Goal: Communication & Community: Connect with others

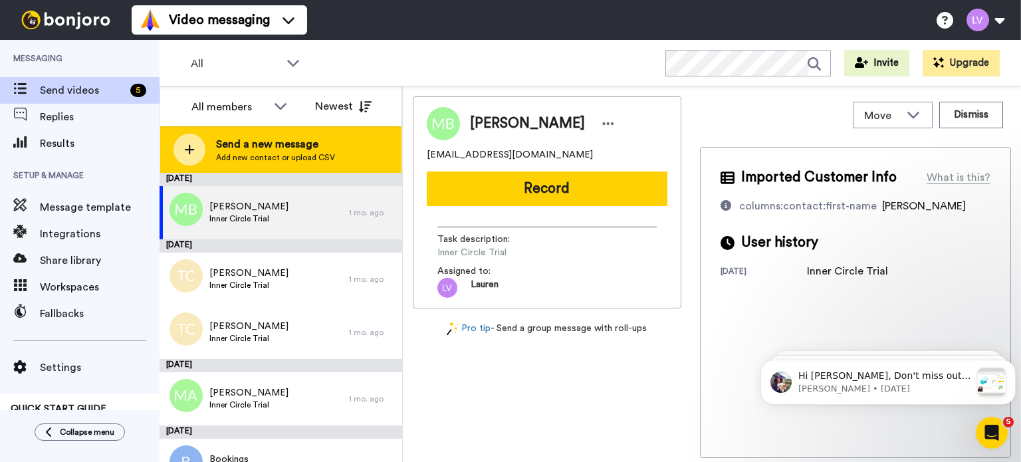
click at [185, 148] on icon at bounding box center [189, 150] width 11 height 12
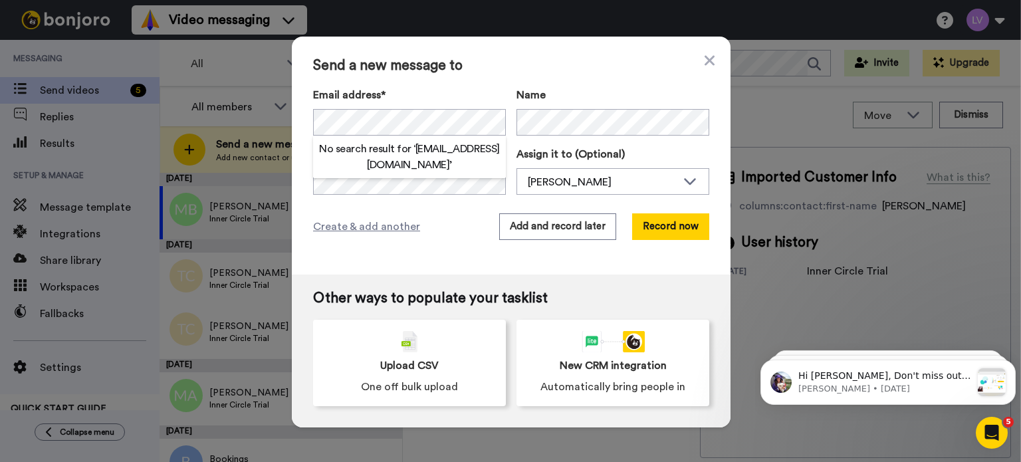
click at [457, 82] on div "Send a new message to Email address* No search result for ‘ [EMAIL_ADDRESS][DOM…" at bounding box center [511, 156] width 439 height 238
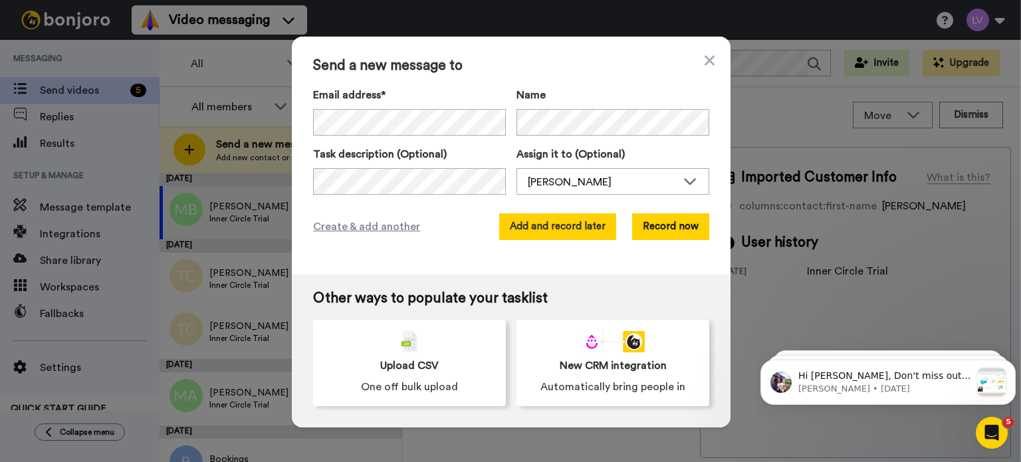
click at [550, 225] on button "Add and record later" at bounding box center [557, 226] width 117 height 27
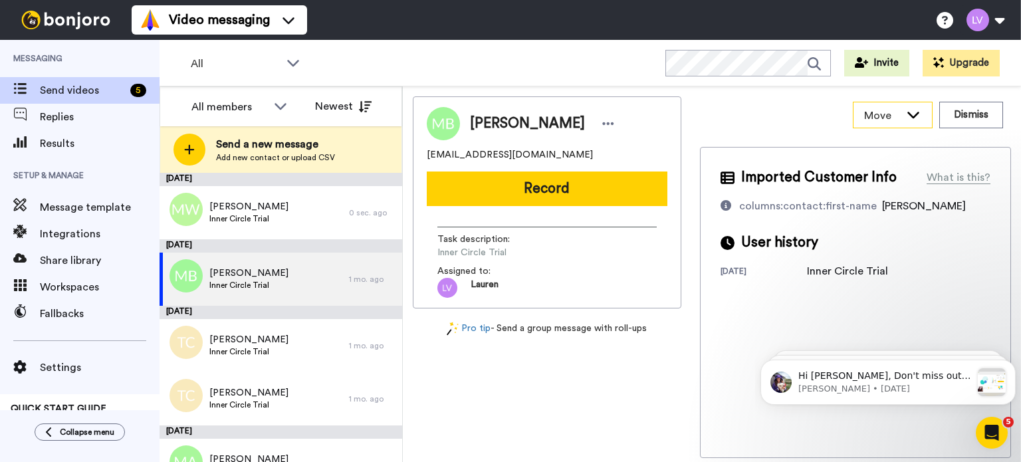
click at [916, 111] on icon at bounding box center [913, 114] width 16 height 13
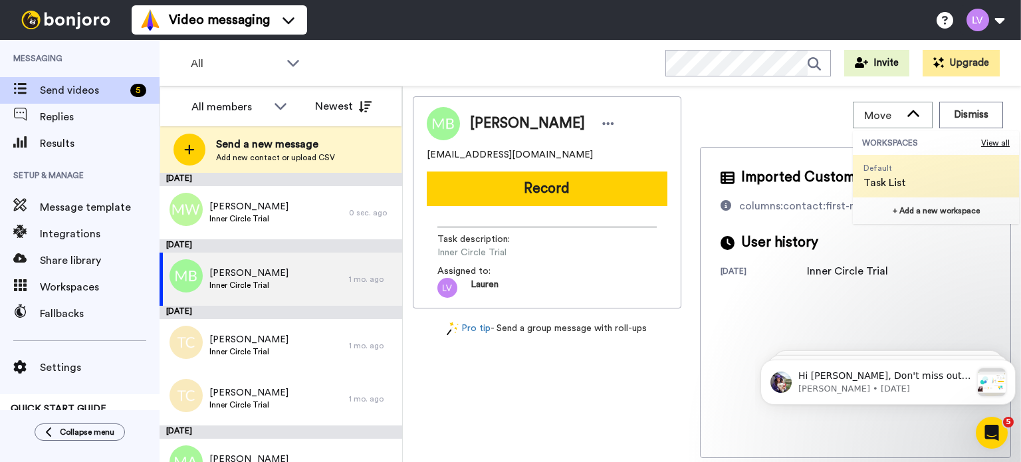
click at [883, 178] on span "Task List" at bounding box center [884, 183] width 43 height 16
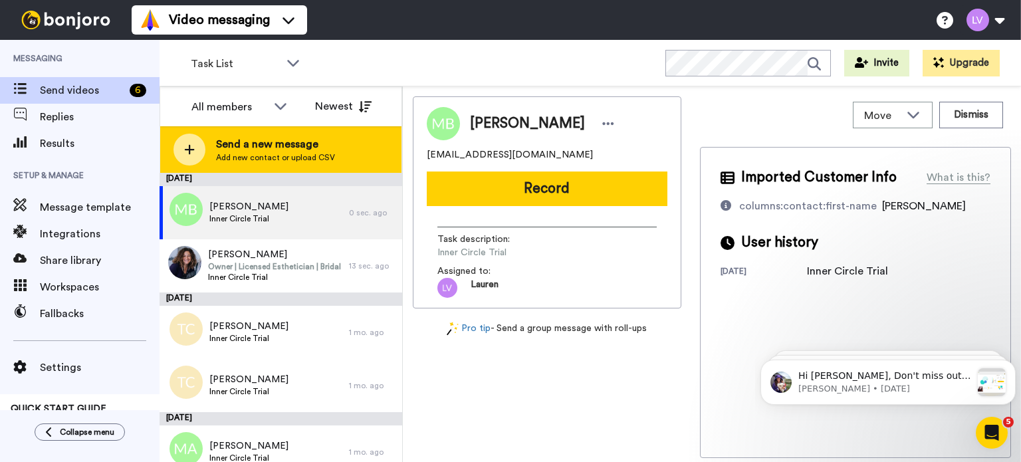
click at [280, 146] on span "Send a new message" at bounding box center [275, 144] width 119 height 16
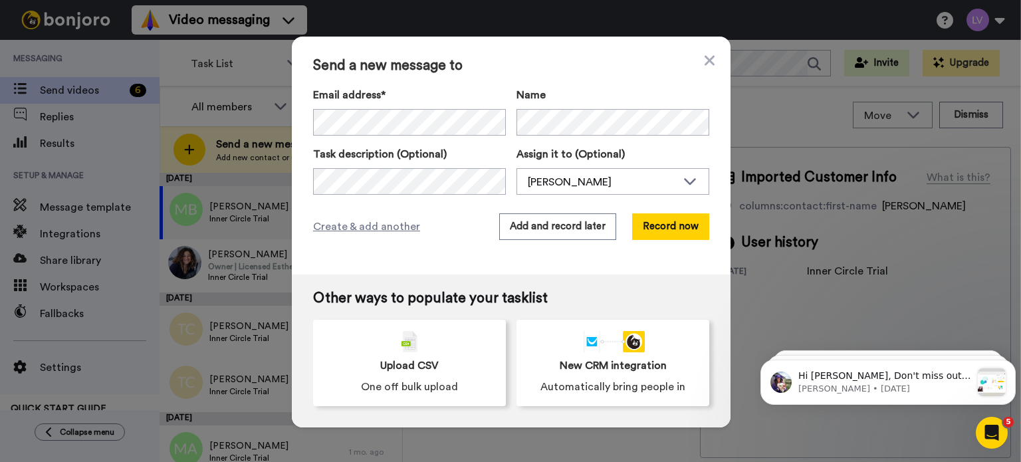
click at [397, 252] on div "Send a new message to Email address* [PERSON_NAME] <[EMAIL_ADDRESS][DOMAIN_NAME…" at bounding box center [511, 156] width 439 height 238
click at [377, 265] on div "Send a new message to Email address* No search result for ‘ [EMAIL_ADDRESS][DOM…" at bounding box center [511, 156] width 439 height 238
click at [552, 224] on button "Add and record later" at bounding box center [557, 226] width 117 height 27
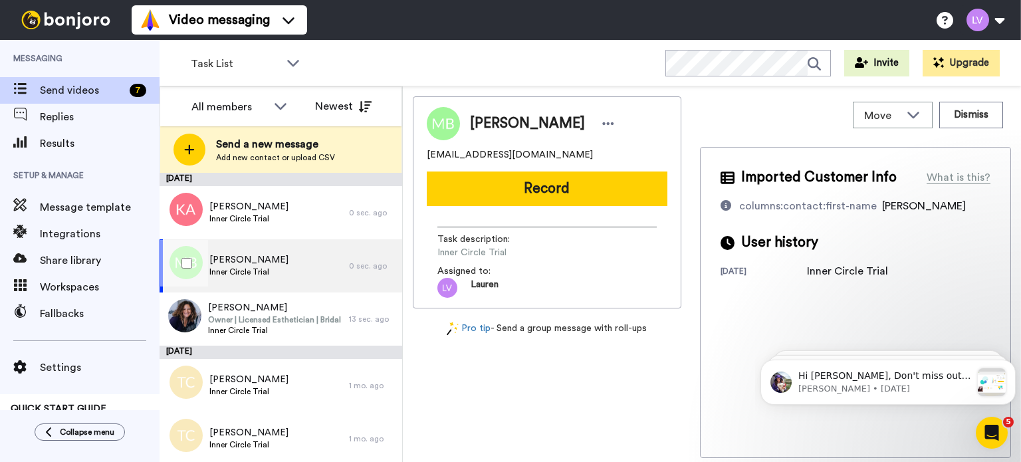
scroll to position [66, 0]
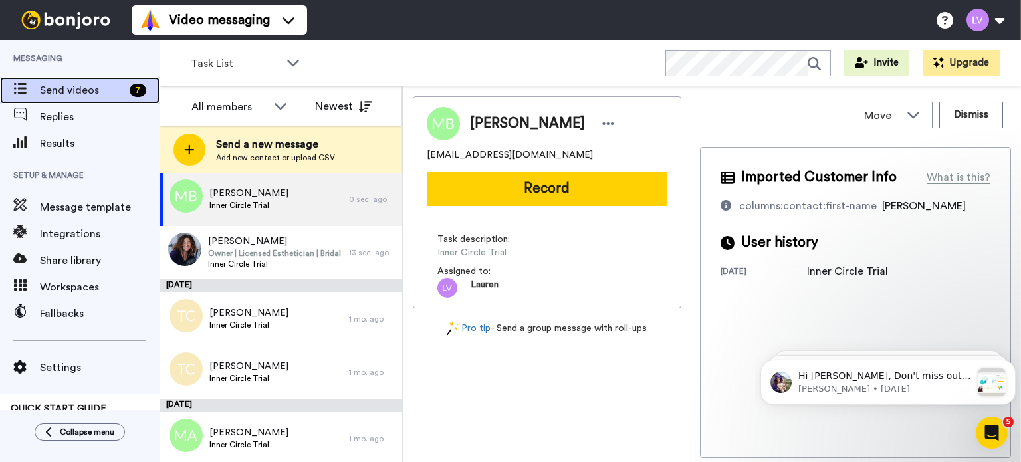
click at [64, 90] on span "Send videos" at bounding box center [82, 90] width 84 height 16
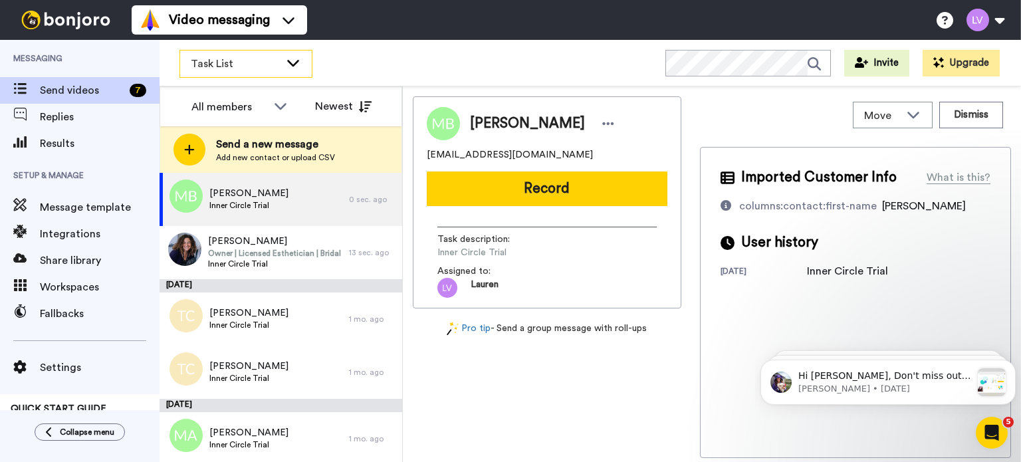
click at [235, 53] on div "Task List" at bounding box center [246, 64] width 132 height 27
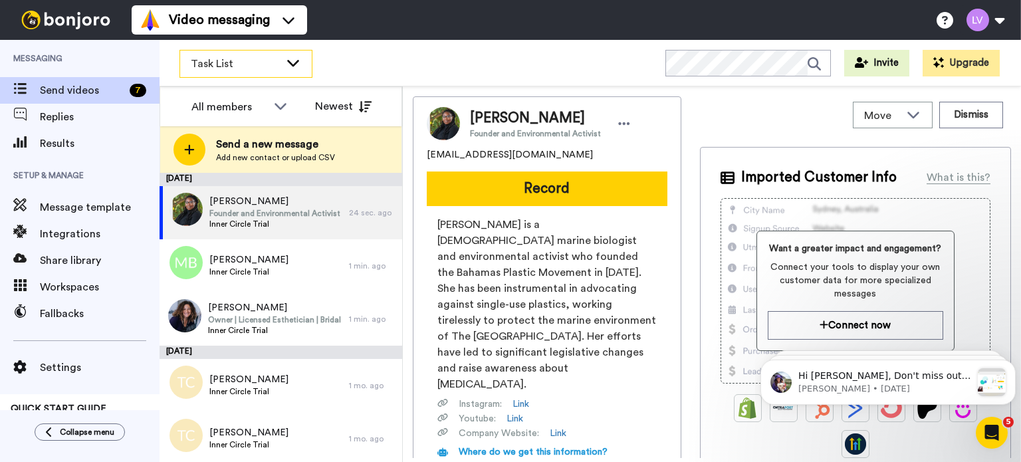
click at [277, 64] on span "Task List" at bounding box center [235, 64] width 89 height 16
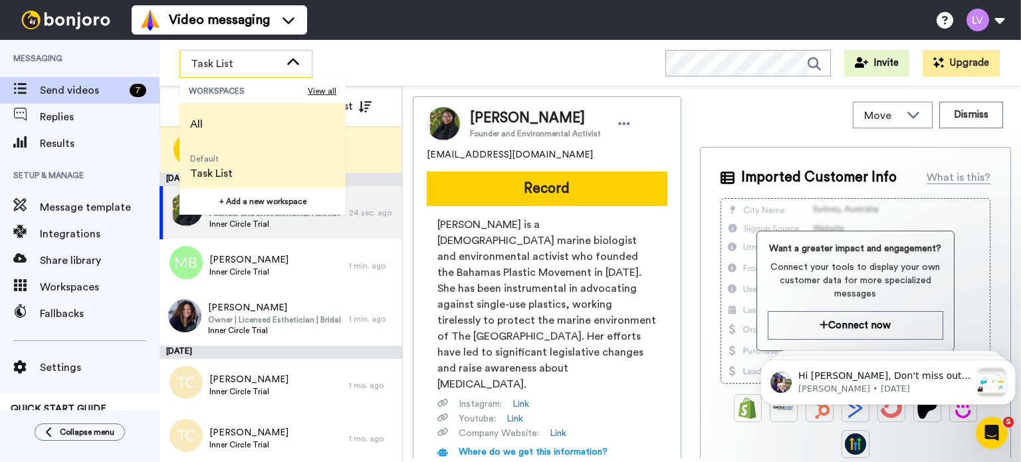
click at [250, 129] on li "All" at bounding box center [262, 124] width 166 height 43
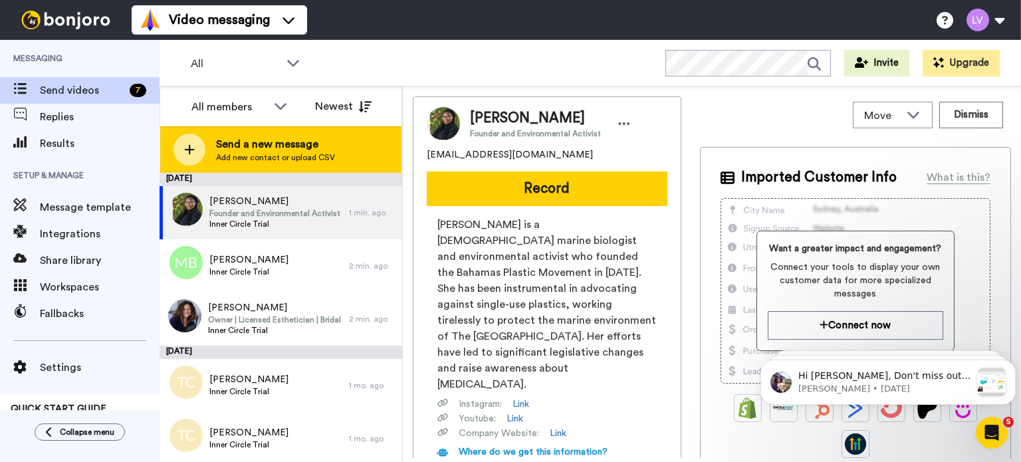
click at [207, 148] on div "Send a new message Add new contact or upload CSV" at bounding box center [280, 149] width 241 height 47
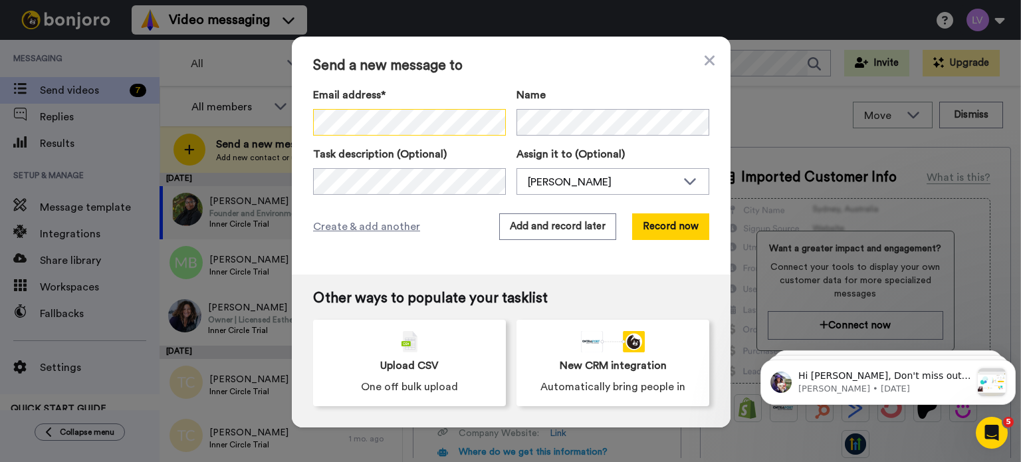
click at [164, 123] on div "Send a new message to Email address* No search result for ‘ Angela Last Name To…" at bounding box center [510, 231] width 1021 height 462
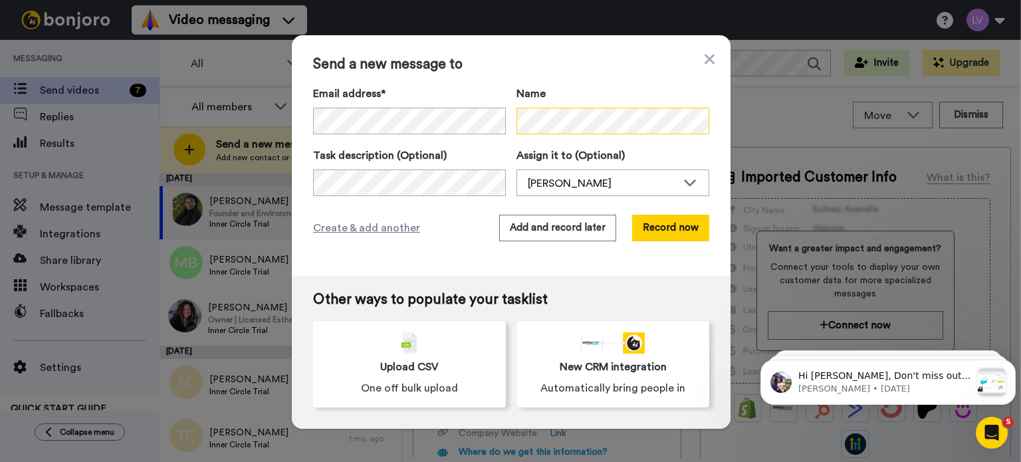
scroll to position [0, 90]
click at [769, 126] on div "Send a new message to Email address* No search result for ‘ angelaparmertor@gma…" at bounding box center [510, 231] width 1021 height 462
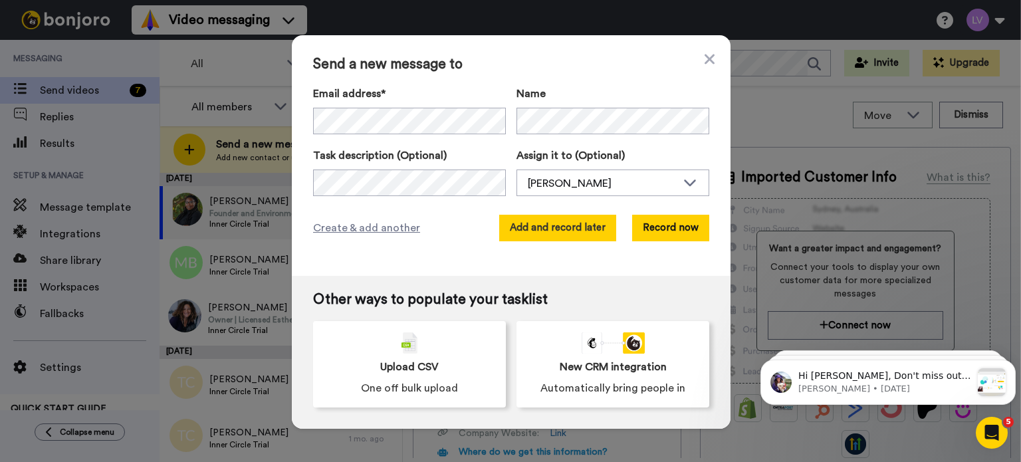
click at [554, 235] on button "Add and record later" at bounding box center [557, 228] width 117 height 27
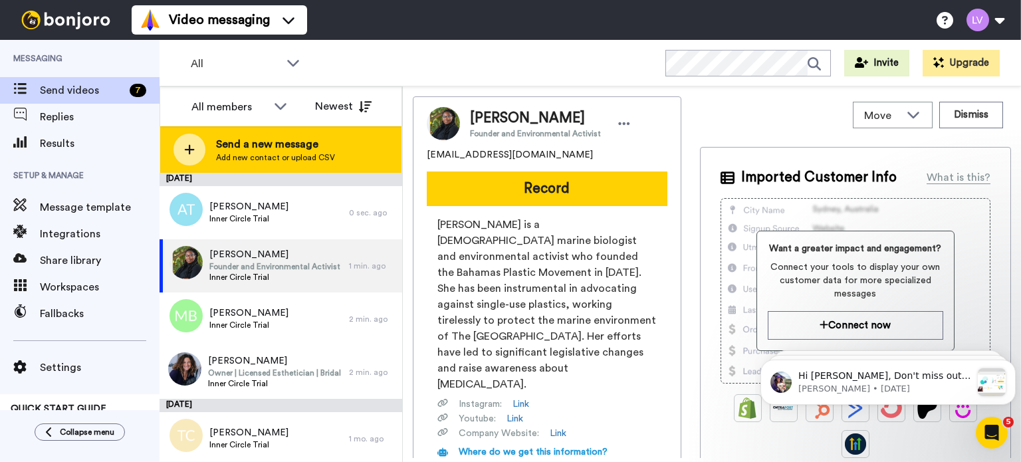
click at [247, 148] on span "Send a new message" at bounding box center [275, 144] width 119 height 16
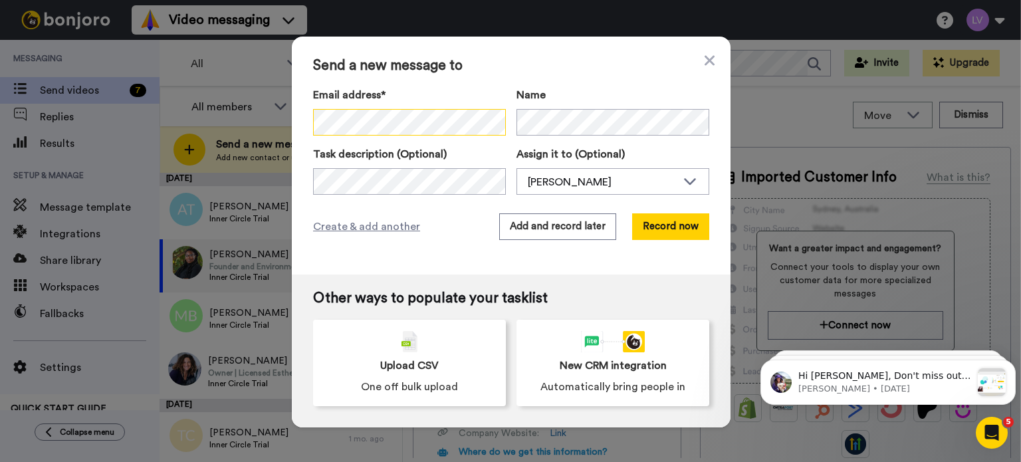
click at [235, 122] on div "Send a new message to Email address* No search result for ‘ Misty Last Name Cot…" at bounding box center [510, 231] width 1021 height 462
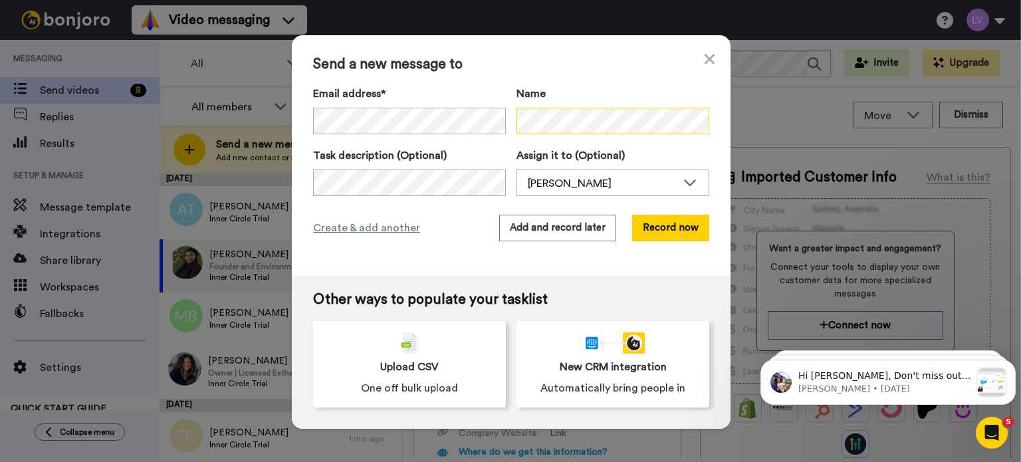
click at [785, 111] on div "Send a new message to Email address* No search result for ‘ Mistyrockwell@gmail…" at bounding box center [510, 231] width 1021 height 462
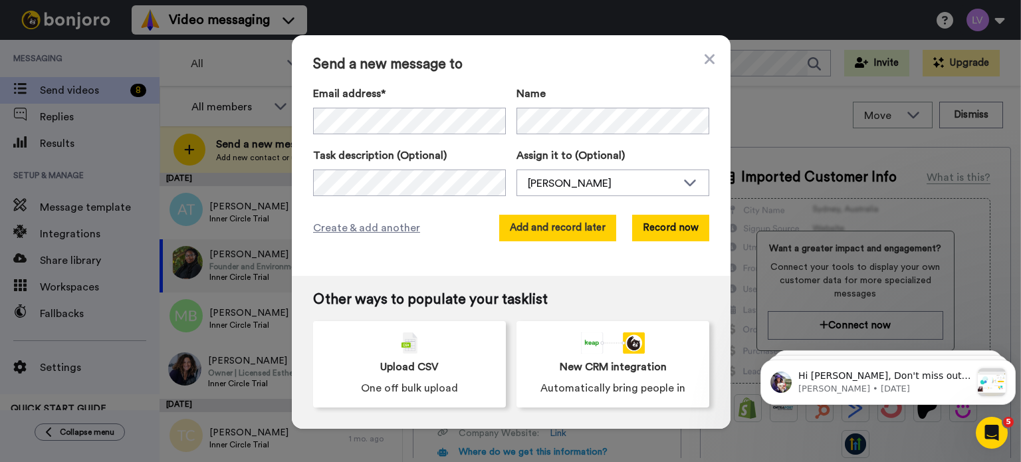
click at [532, 219] on button "Add and record later" at bounding box center [557, 228] width 117 height 27
